Goal: Task Accomplishment & Management: Complete application form

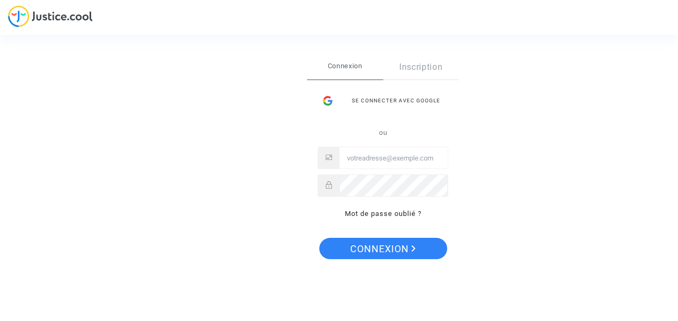
type input "[PERSON_NAME][EMAIL_ADDRESS][PERSON_NAME][DOMAIN_NAME]"
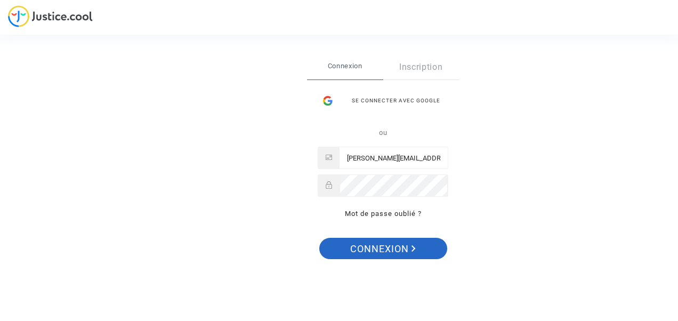
click at [395, 247] on span "Connexion" at bounding box center [383, 249] width 66 height 22
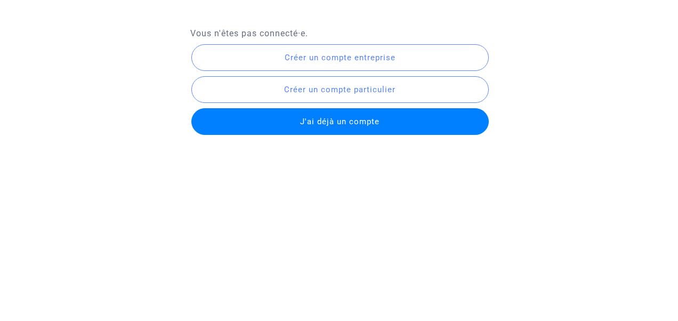
drag, startPoint x: 0, startPoint y: 0, endPoint x: 375, endPoint y: -38, distance: 376.5
click at [375, 0] on html "Vous n'êtes pas connecté·[PERSON_NAME] un compte entreprise Créer un compte par…" at bounding box center [339, 68] width 678 height 137
